Goal: Task Accomplishment & Management: Use online tool/utility

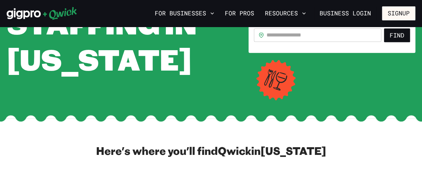
scroll to position [33, 0]
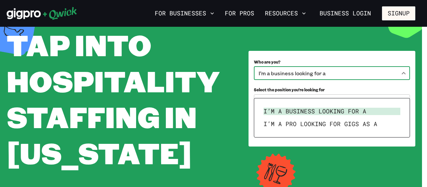
click at [337, 94] on body "**********" at bounding box center [213, 60] width 427 height 187
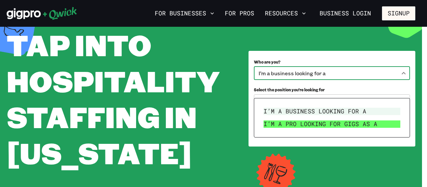
click at [332, 124] on li "I’m a pro looking for Gigs as a" at bounding box center [332, 124] width 142 height 13
type input "***"
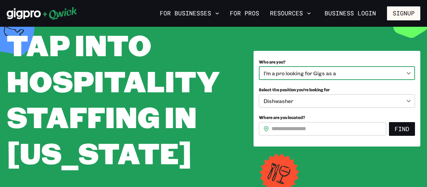
click at [310, 120] on body "**********" at bounding box center [213, 60] width 427 height 187
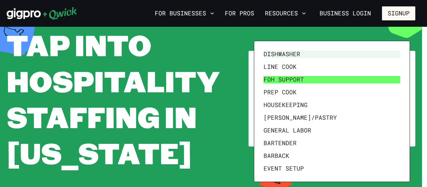
click at [293, 83] on li "FOH Support" at bounding box center [332, 79] width 142 height 13
type input "**********"
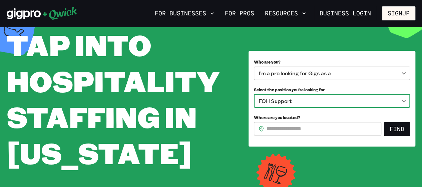
click at [328, 135] on input "Where are you located?" at bounding box center [324, 128] width 115 height 13
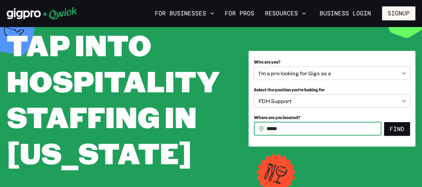
type input "*****"
click at [384, 122] on button "Find" at bounding box center [397, 129] width 26 height 14
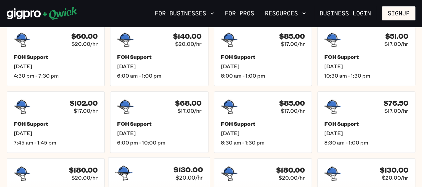
scroll to position [200, 0]
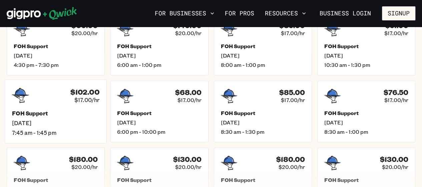
click at [31, 110] on h5 "FOH Support" at bounding box center [55, 113] width 87 height 7
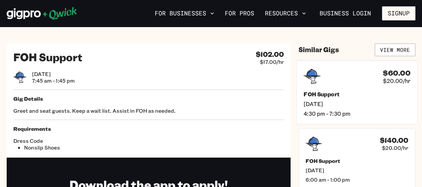
click at [389, 77] on span "$20.00/hr" at bounding box center [396, 80] width 27 height 7
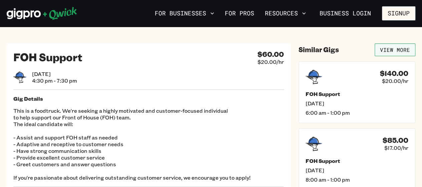
click at [398, 46] on link "View More" at bounding box center [395, 49] width 41 height 13
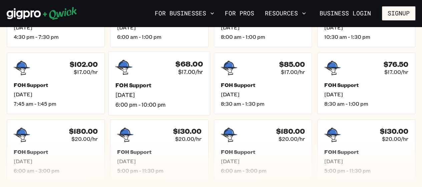
scroll to position [262, 0]
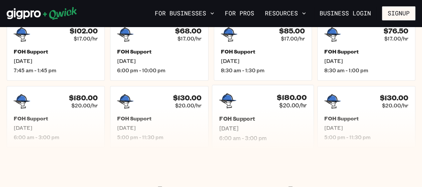
click at [237, 126] on span "Sat, Sep 6" at bounding box center [262, 128] width 87 height 7
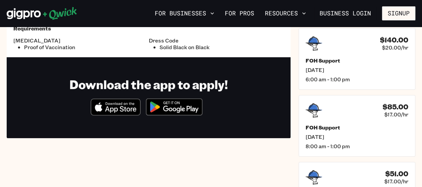
scroll to position [67, 0]
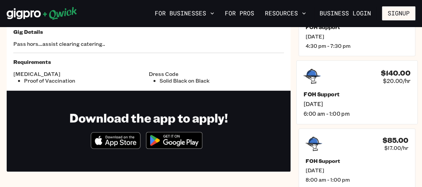
click at [399, 74] on h4 "$140.00" at bounding box center [395, 72] width 29 height 9
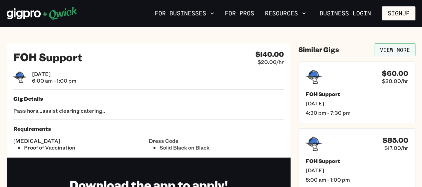
click at [385, 46] on link "View More" at bounding box center [395, 49] width 41 height 13
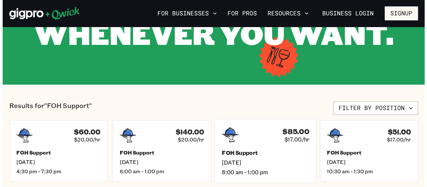
scroll to position [134, 0]
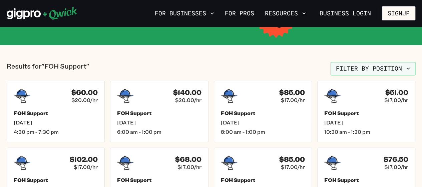
click at [360, 72] on button "Filter by position" at bounding box center [373, 68] width 85 height 13
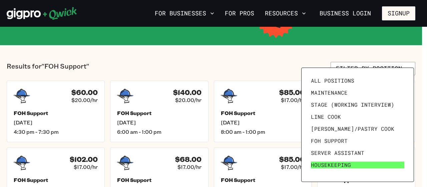
click at [329, 167] on span "Housekeeping" at bounding box center [331, 164] width 40 height 7
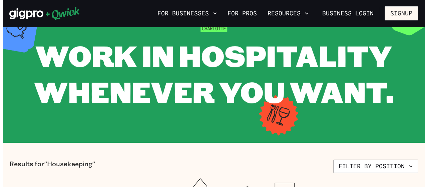
scroll to position [100, 0]
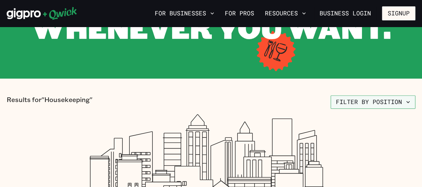
click at [372, 101] on button "Filter by position" at bounding box center [373, 101] width 85 height 13
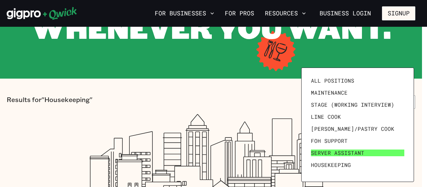
click at [329, 153] on span "Server Assistant" at bounding box center [337, 152] width 53 height 7
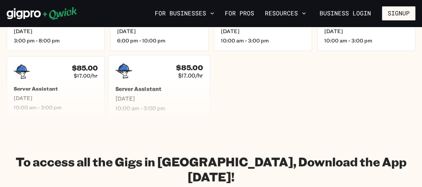
scroll to position [228, 0]
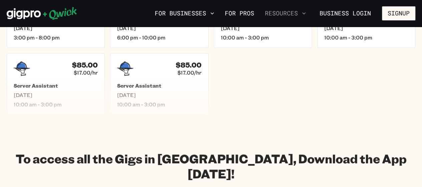
click at [282, 14] on button "Resources" at bounding box center [285, 13] width 46 height 11
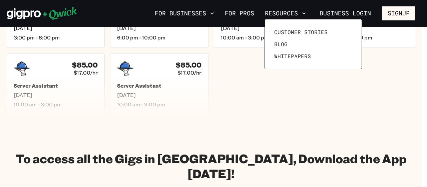
click at [248, 13] on div at bounding box center [213, 93] width 427 height 187
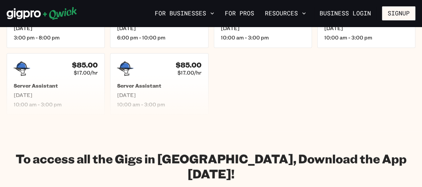
click at [248, 13] on link "For Pros" at bounding box center [239, 13] width 35 height 11
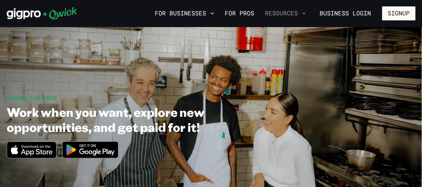
click at [287, 14] on button "Resources" at bounding box center [285, 13] width 46 height 11
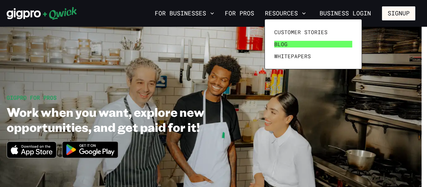
click at [286, 40] on link "Blog" at bounding box center [313, 44] width 83 height 12
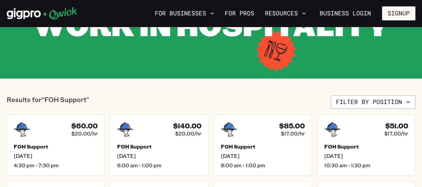
scroll to position [134, 0]
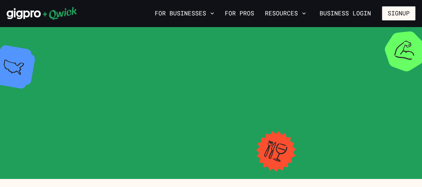
scroll to position [262, 0]
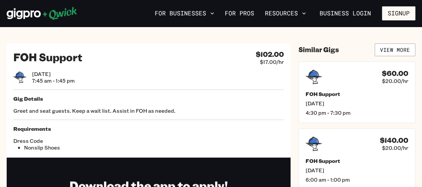
scroll to position [200, 0]
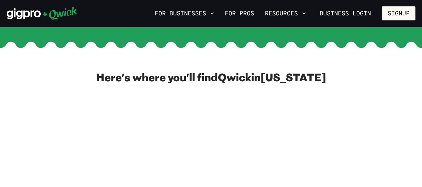
scroll to position [33, 0]
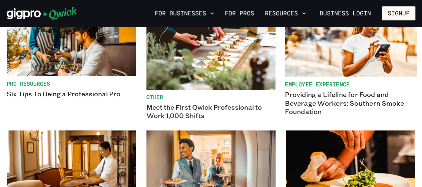
scroll to position [367, 0]
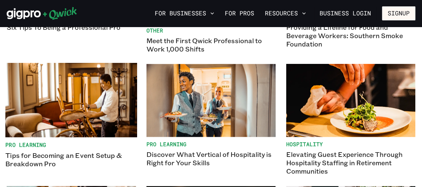
click at [112, 155] on p "Tips for Becoming an Event Setup & Breakdown Pro" at bounding box center [71, 159] width 132 height 17
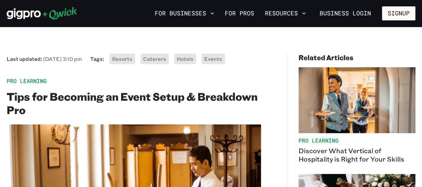
click at [207, 61] on span "Events" at bounding box center [213, 58] width 18 height 7
click at [294, 13] on button "Resources" at bounding box center [285, 13] width 46 height 11
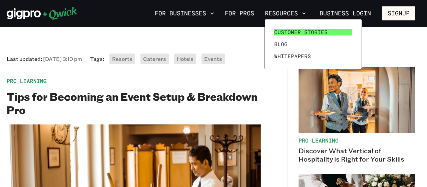
click at [296, 36] on link "Customer stories" at bounding box center [313, 32] width 83 height 12
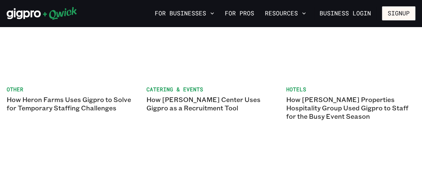
scroll to position [1002, 0]
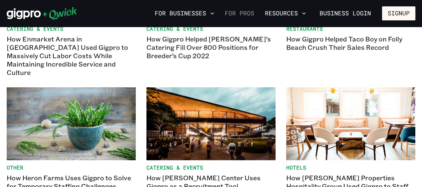
click at [248, 14] on link "For Pros" at bounding box center [239, 13] width 35 height 11
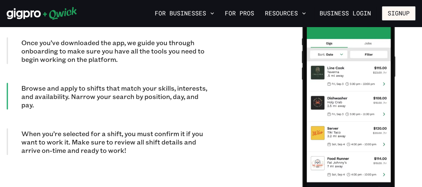
scroll to position [634, 0]
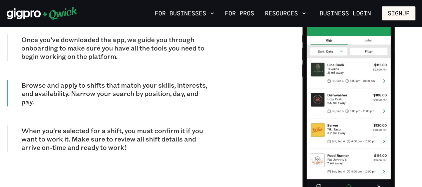
scroll to position [1002, 0]
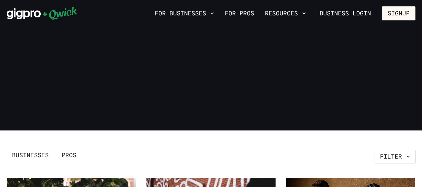
scroll to position [367, 0]
